Goal: Share content

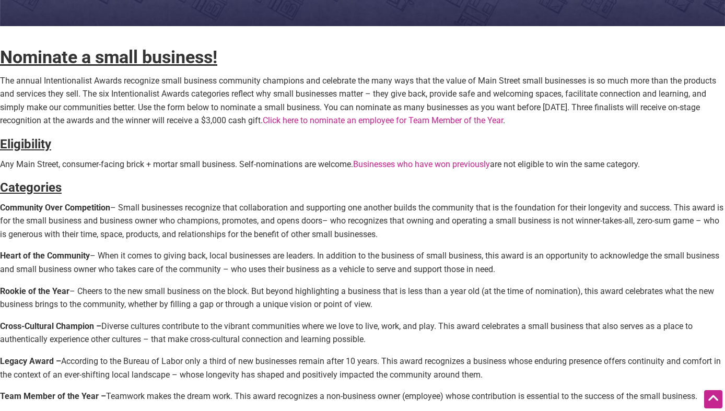
scroll to position [303, 0]
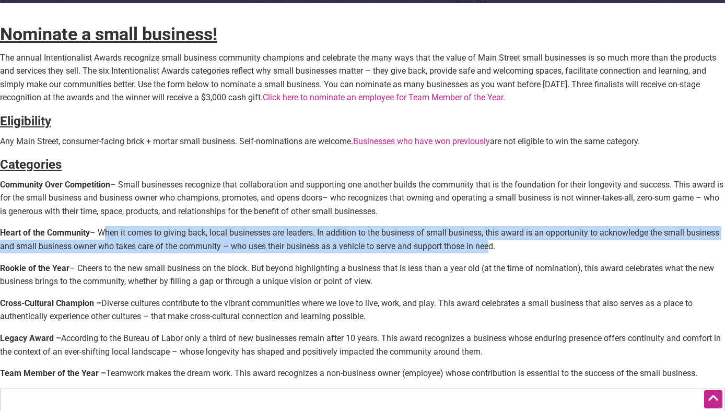
drag, startPoint x: 101, startPoint y: 232, endPoint x: 519, endPoint y: 247, distance: 418.9
click at [522, 247] on p "Heart of the Community – When it comes to giving back, local businesses are lea…" at bounding box center [362, 239] width 725 height 27
click at [520, 246] on p "Heart of the Community – When it comes to giving back, local businesses are lea…" at bounding box center [362, 239] width 725 height 27
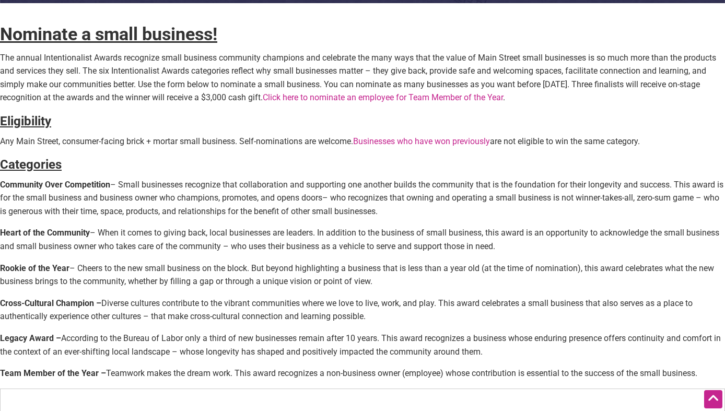
drag, startPoint x: 537, startPoint y: 245, endPoint x: 97, endPoint y: 234, distance: 440.2
click at [98, 234] on p "Heart of the Community – When it comes to giving back, local businesses are lea…" at bounding box center [362, 239] width 725 height 27
copy p "When it comes to giving back, local businesses are leaders. In addition to the …"
